Goal: Task Accomplishment & Management: Use online tool/utility

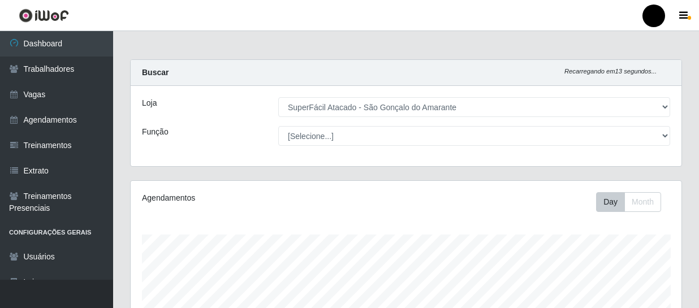
select select "408"
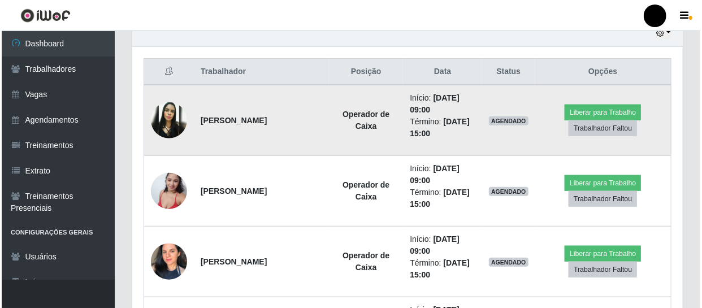
scroll to position [411, 0]
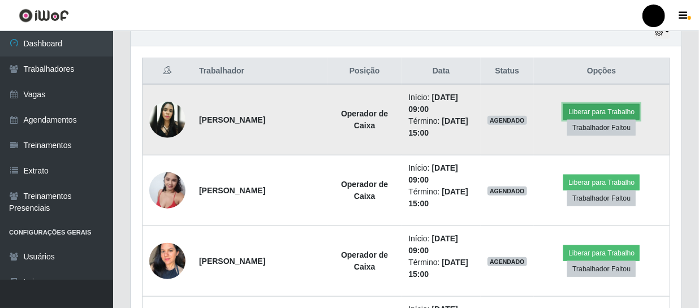
click at [622, 113] on button "Liberar para Trabalho" at bounding box center [601, 112] width 76 height 16
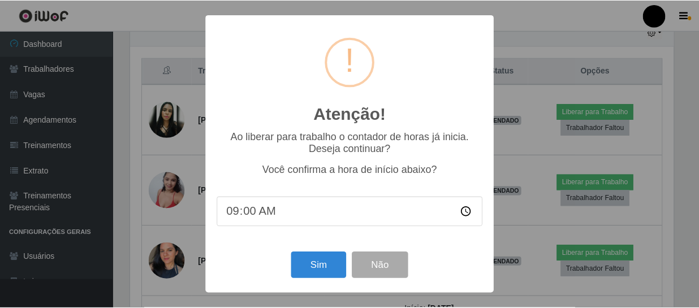
scroll to position [235, 545]
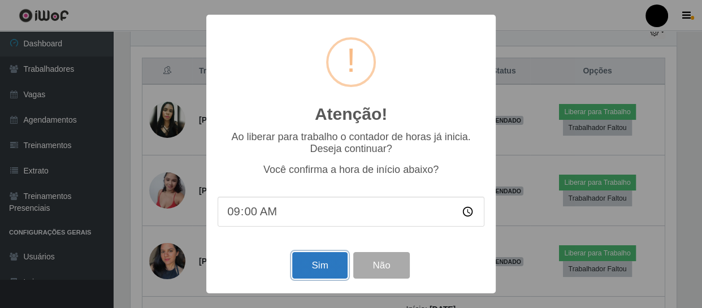
click at [326, 263] on button "Sim" at bounding box center [319, 265] width 55 height 27
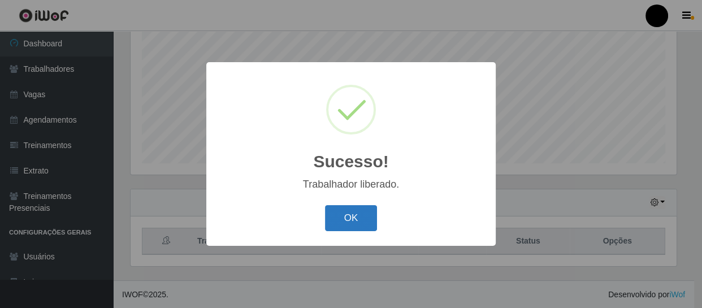
click at [347, 223] on button "OK" at bounding box center [351, 218] width 53 height 27
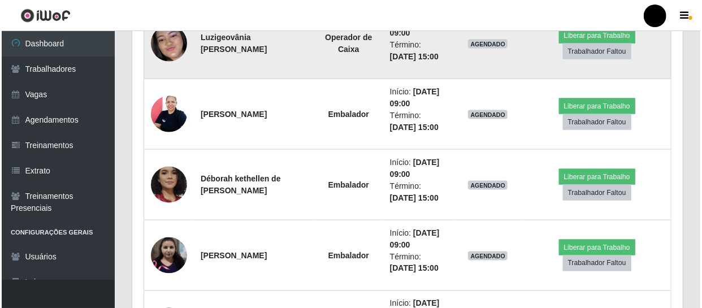
scroll to position [703, 0]
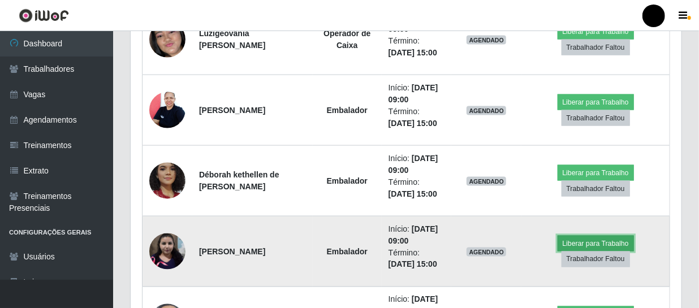
click at [589, 238] on button "Liberar para Trabalho" at bounding box center [595, 244] width 76 height 16
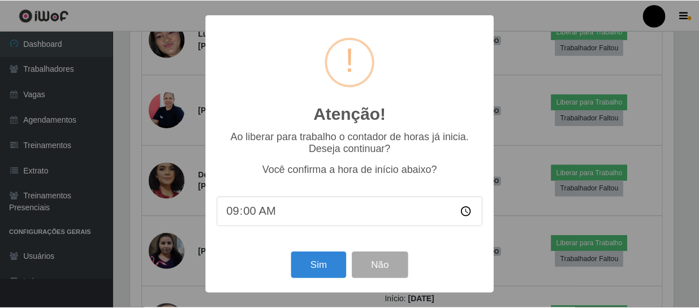
scroll to position [235, 545]
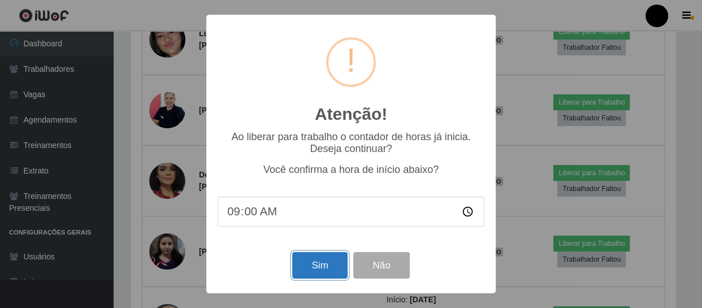
click at [320, 264] on button "Sim" at bounding box center [319, 265] width 55 height 27
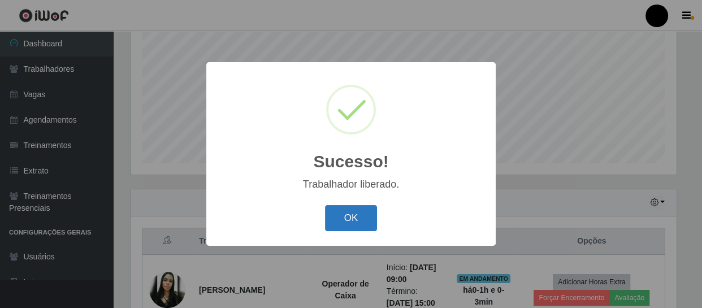
click at [343, 212] on button "OK" at bounding box center [351, 218] width 53 height 27
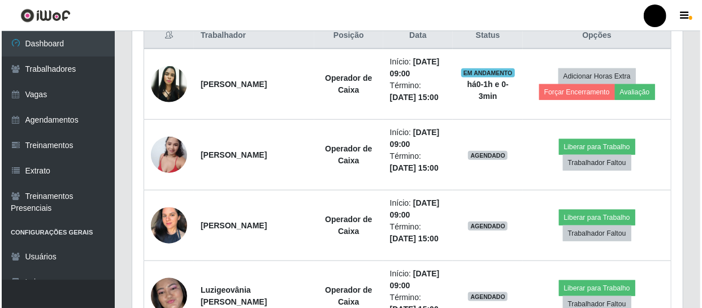
scroll to position [497, 0]
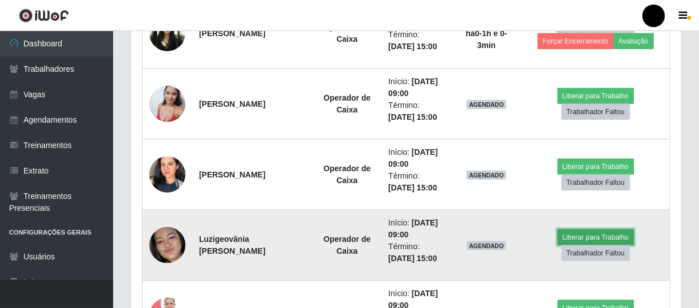
click at [595, 235] on button "Liberar para Trabalho" at bounding box center [595, 237] width 76 height 16
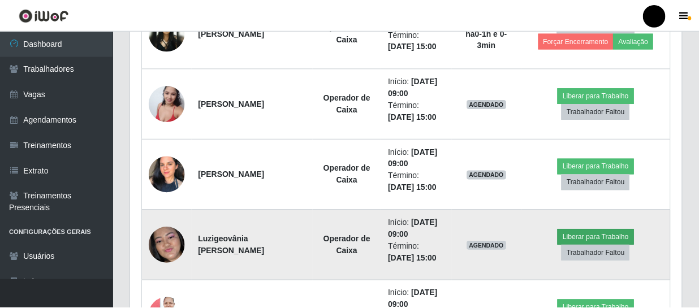
scroll to position [235, 545]
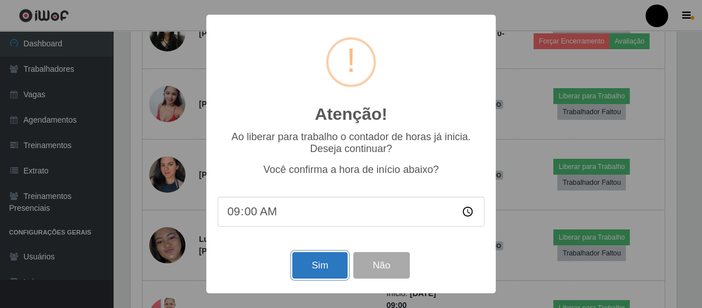
click at [328, 261] on button "Sim" at bounding box center [319, 265] width 55 height 27
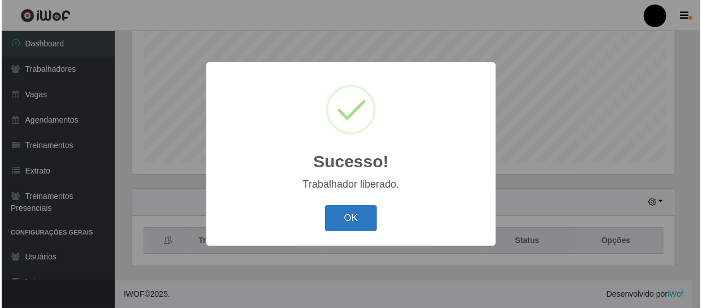
scroll to position [0, 0]
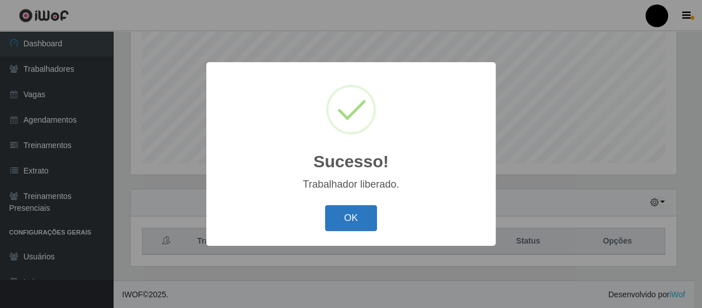
click at [354, 214] on button "OK" at bounding box center [351, 218] width 53 height 27
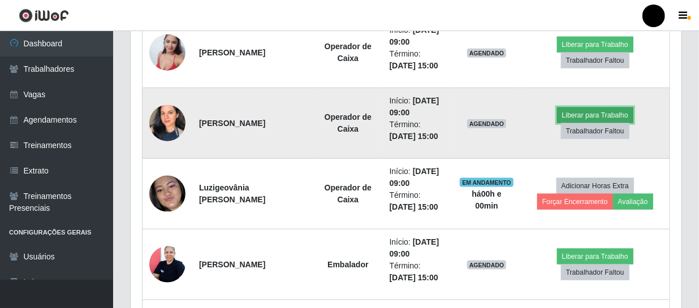
click at [575, 107] on button "Liberar para Trabalho" at bounding box center [595, 115] width 76 height 16
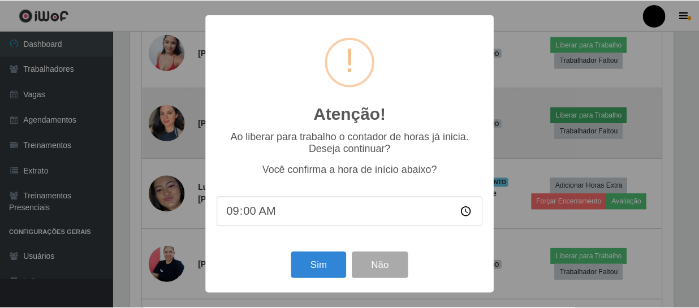
scroll to position [235, 545]
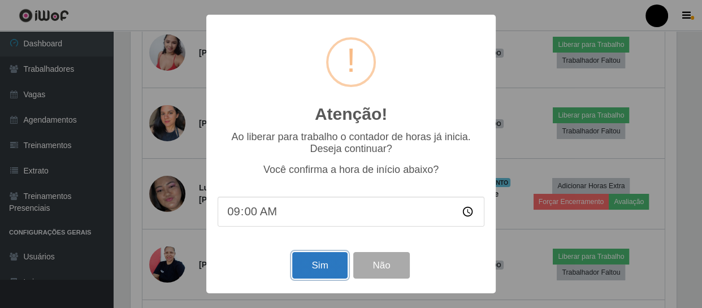
click at [305, 271] on button "Sim" at bounding box center [319, 265] width 55 height 27
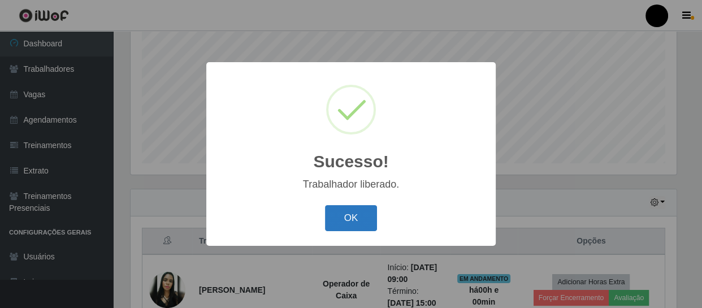
click at [365, 220] on button "OK" at bounding box center [351, 218] width 53 height 27
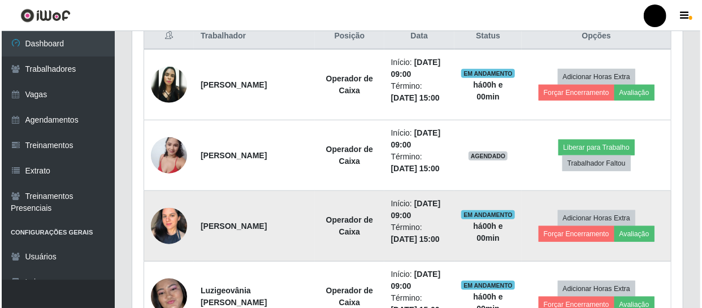
scroll to position [446, 0]
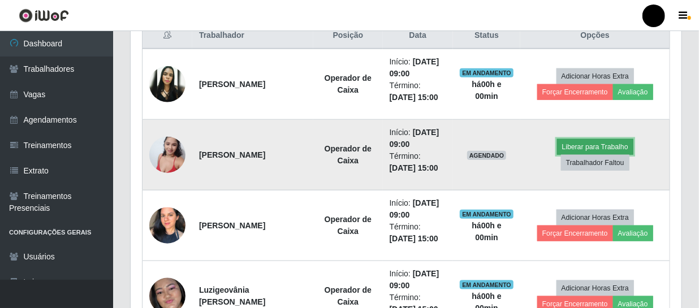
click at [606, 150] on button "Liberar para Trabalho" at bounding box center [595, 147] width 76 height 16
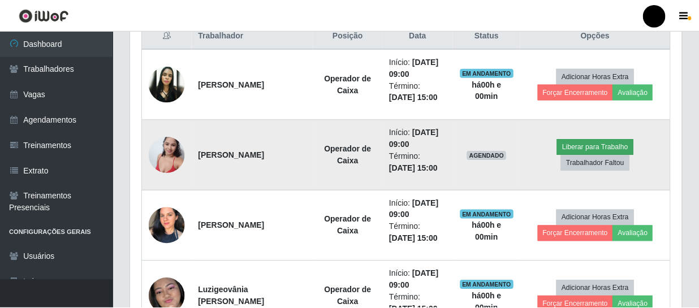
scroll to position [235, 545]
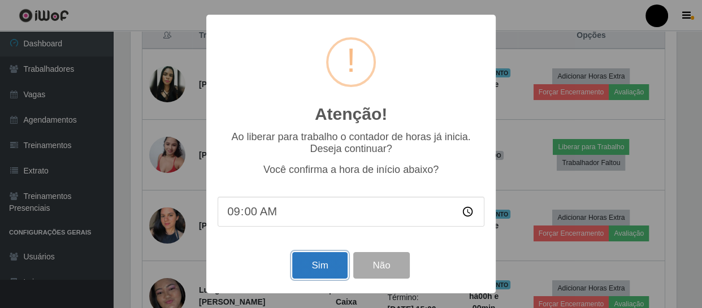
click at [308, 272] on button "Sim" at bounding box center [319, 265] width 55 height 27
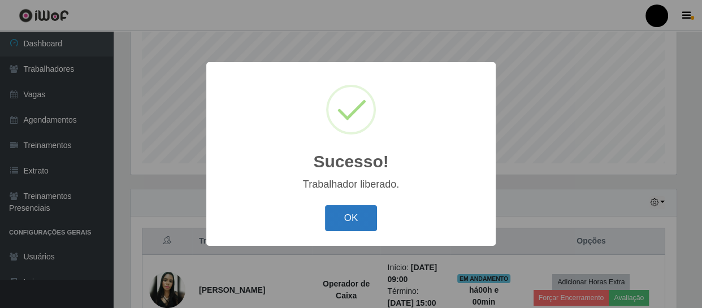
click at [337, 225] on button "OK" at bounding box center [351, 218] width 53 height 27
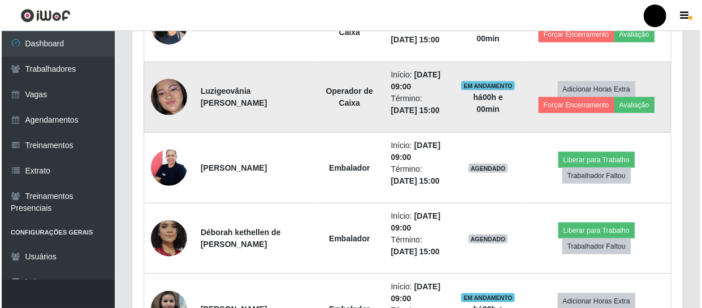
scroll to position [703, 0]
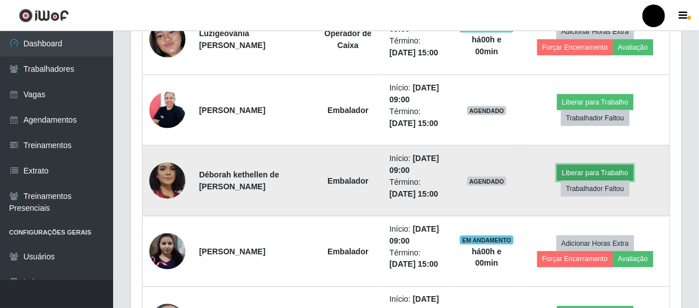
click at [599, 170] on button "Liberar para Trabalho" at bounding box center [595, 173] width 76 height 16
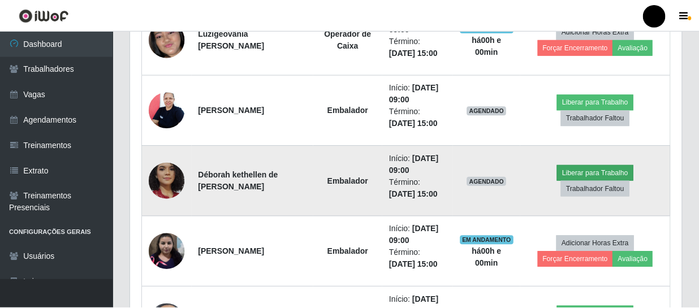
scroll to position [235, 545]
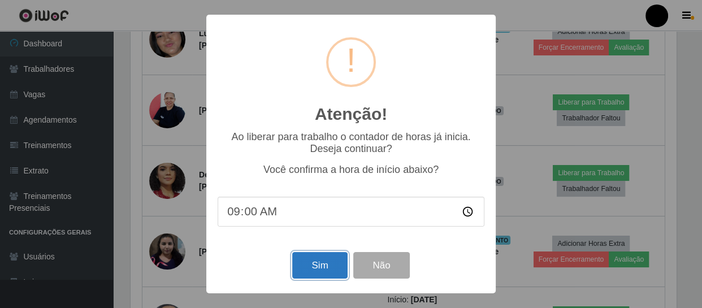
click at [305, 266] on button "Sim" at bounding box center [319, 265] width 55 height 27
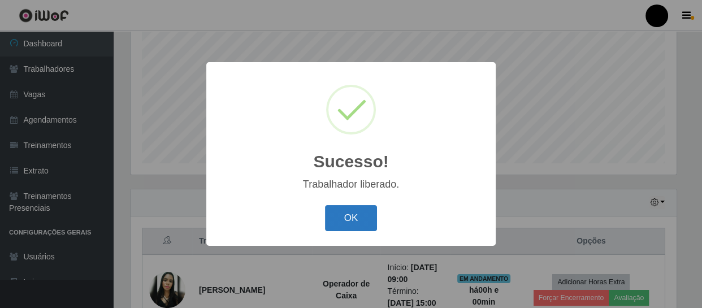
click at [359, 218] on button "OK" at bounding box center [351, 218] width 53 height 27
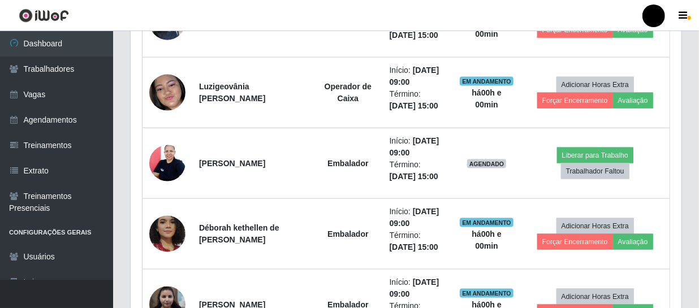
scroll to position [652, 0]
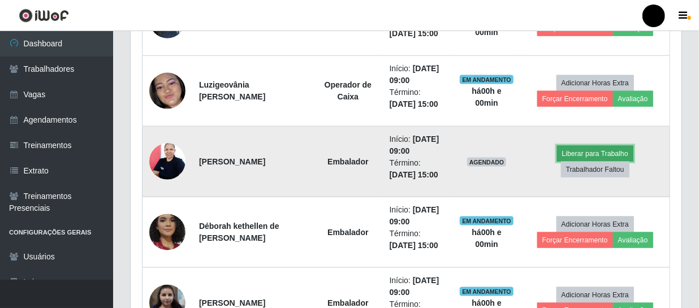
click at [584, 151] on button "Liberar para Trabalho" at bounding box center [595, 154] width 76 height 16
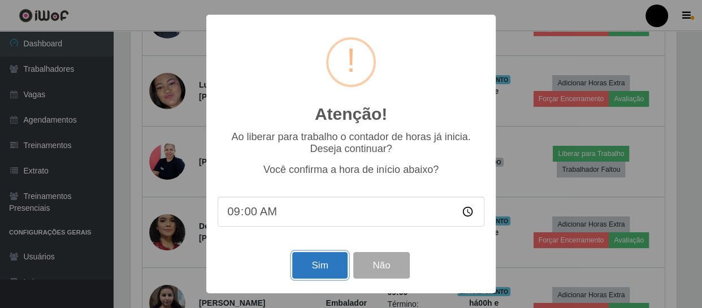
click at [311, 264] on button "Sim" at bounding box center [319, 265] width 55 height 27
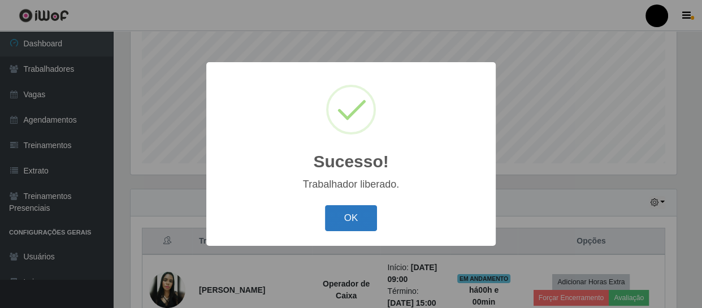
click at [335, 224] on button "OK" at bounding box center [351, 218] width 53 height 27
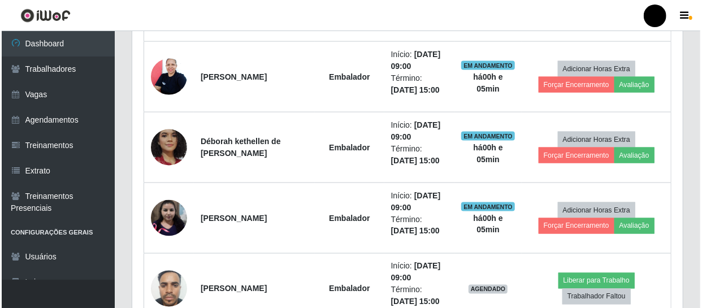
scroll to position [754, 0]
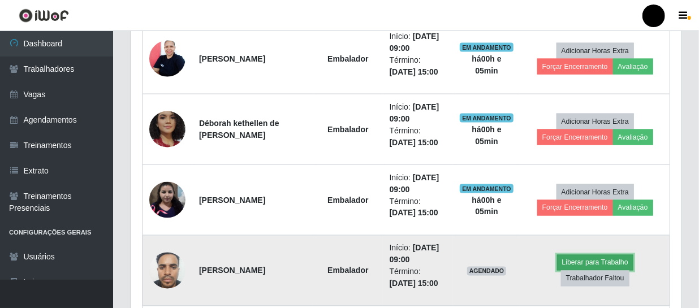
click at [599, 264] on button "Liberar para Trabalho" at bounding box center [595, 263] width 76 height 16
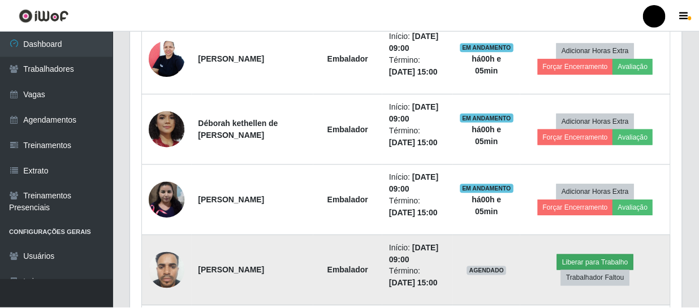
scroll to position [235, 545]
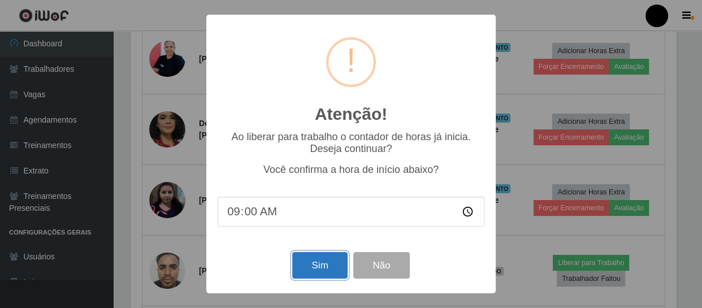
click at [332, 271] on button "Sim" at bounding box center [319, 265] width 55 height 27
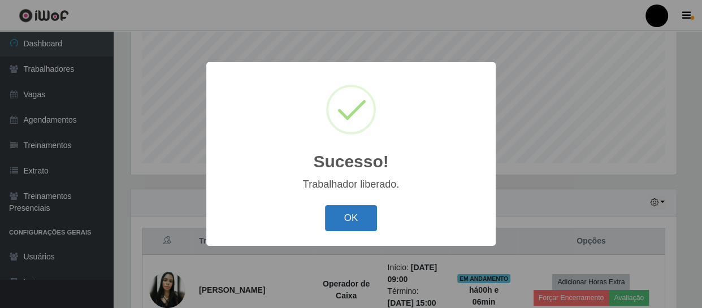
click at [352, 218] on button "OK" at bounding box center [351, 218] width 53 height 27
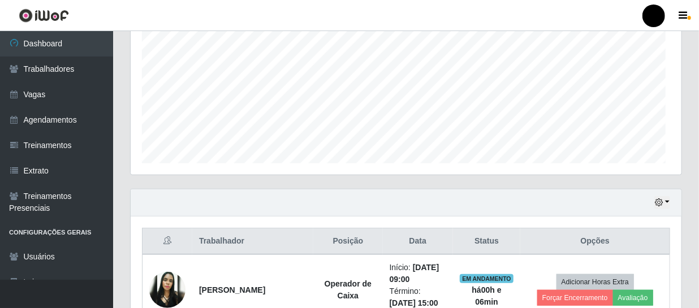
scroll to position [235, 550]
